Goal: Information Seeking & Learning: Learn about a topic

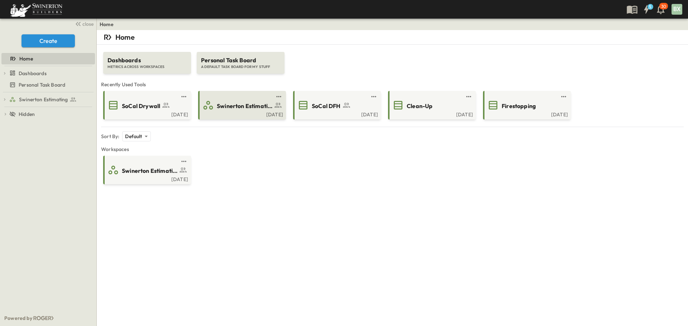
click at [234, 116] on div "[DATE]" at bounding box center [240, 114] width 83 height 6
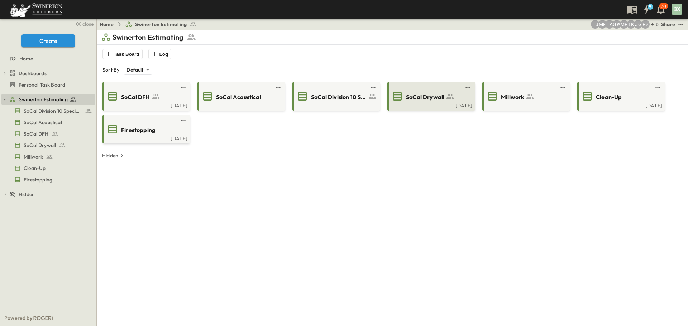
click at [423, 108] on div "[DATE]" at bounding box center [430, 105] width 83 height 6
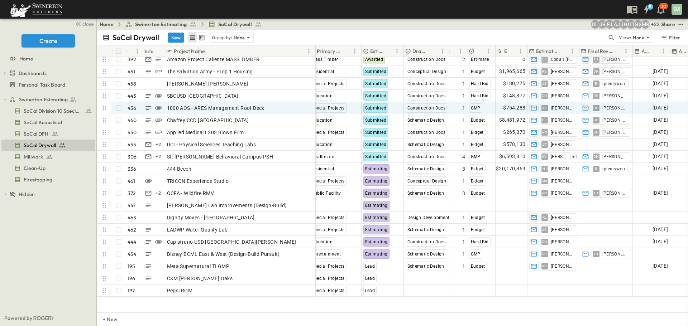
scroll to position [5316, 256]
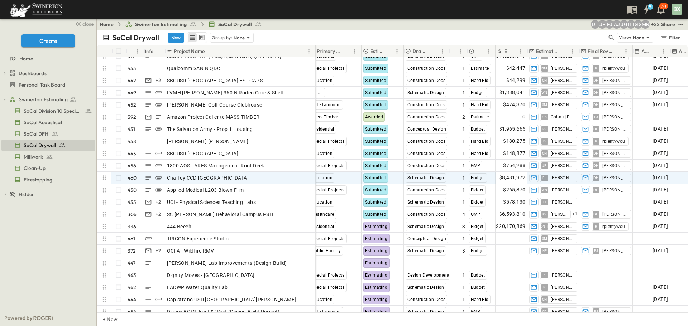
click at [509, 178] on span "$8,481,972" at bounding box center [512, 178] width 27 height 8
drag, startPoint x: 521, startPoint y: 177, endPoint x: 455, endPoint y: 182, distance: 66.5
click at [455, 182] on div "Add Project Manager 23049151P 393 [DATE] [DATE] TM Education Submitted Schemati…" at bounding box center [446, 178] width 774 height 12
type input "*******"
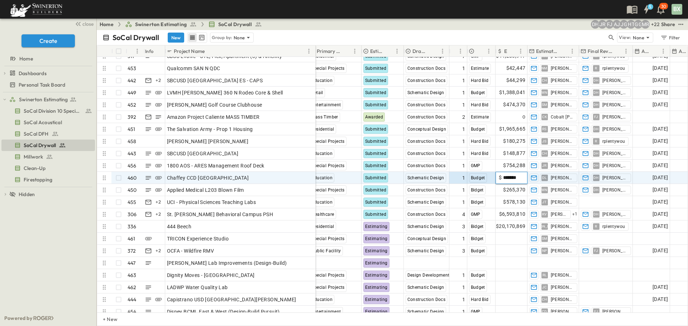
scroll to position [0, 1]
